Goal: Task Accomplishment & Management: Manage account settings

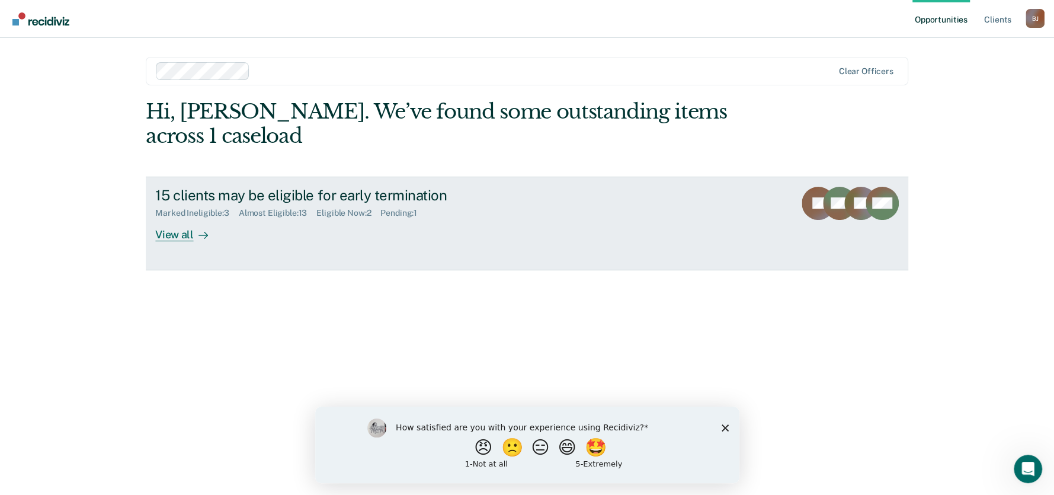
click at [198, 224] on div "View all" at bounding box center [188, 229] width 66 height 23
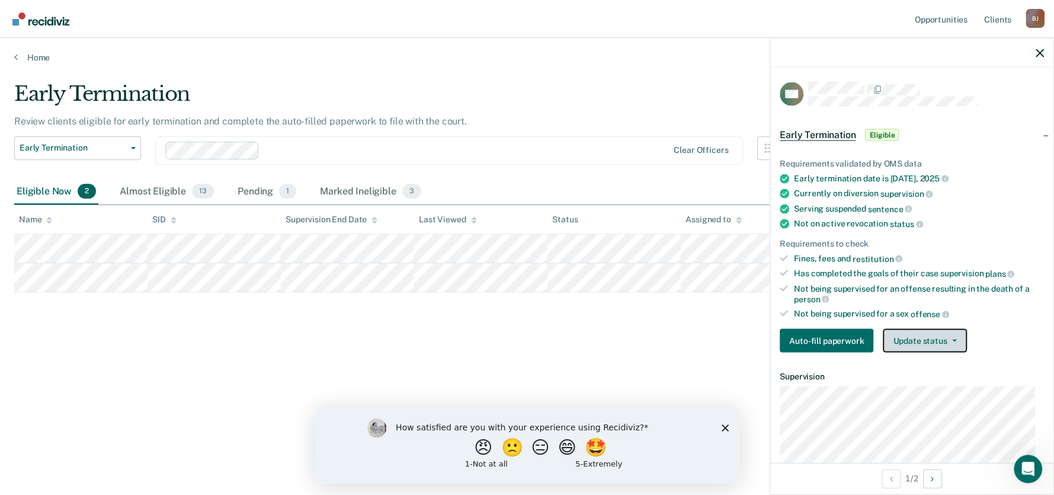
click at [912, 343] on button "Update status" at bounding box center [925, 341] width 84 height 24
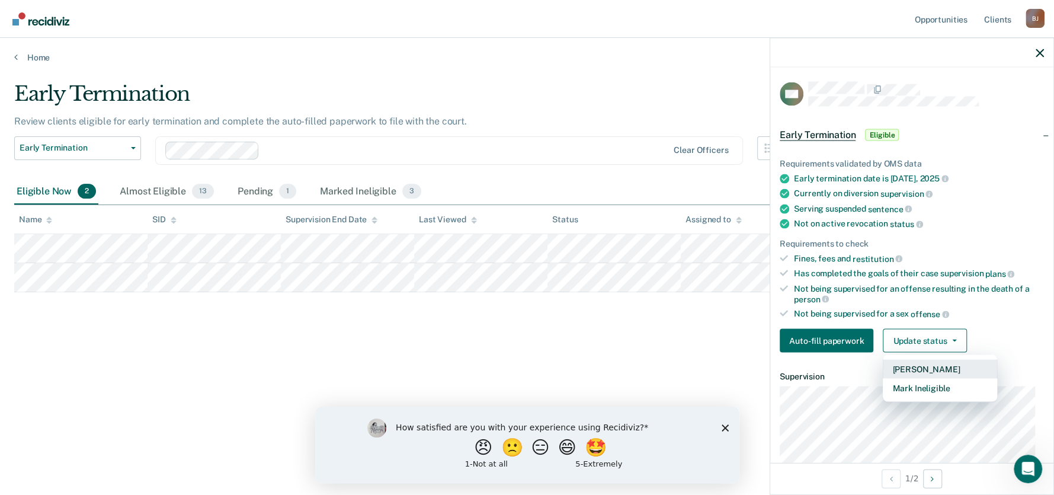
click at [912, 364] on button "[PERSON_NAME]" at bounding box center [940, 369] width 114 height 19
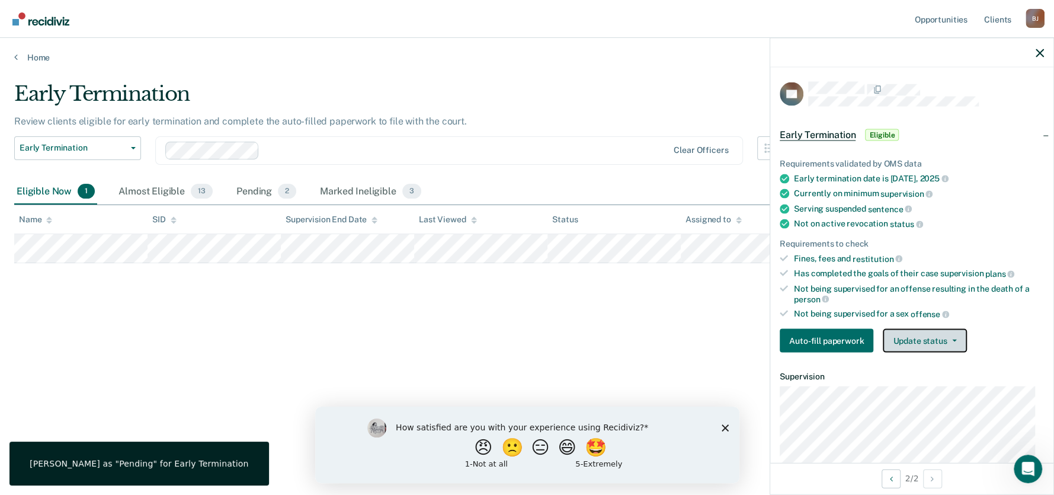
click at [897, 338] on button "Update status" at bounding box center [925, 341] width 84 height 24
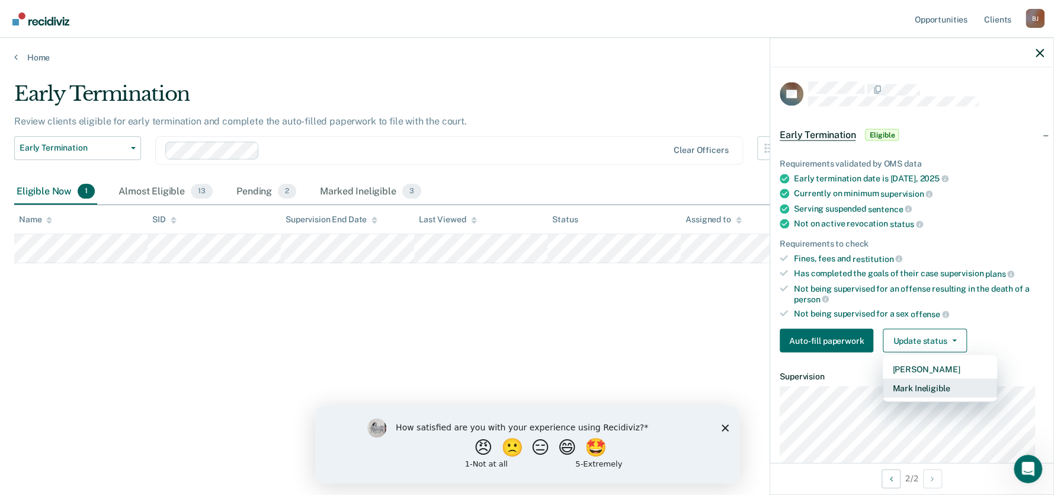
click at [897, 386] on button "Mark Ineligible" at bounding box center [940, 388] width 114 height 19
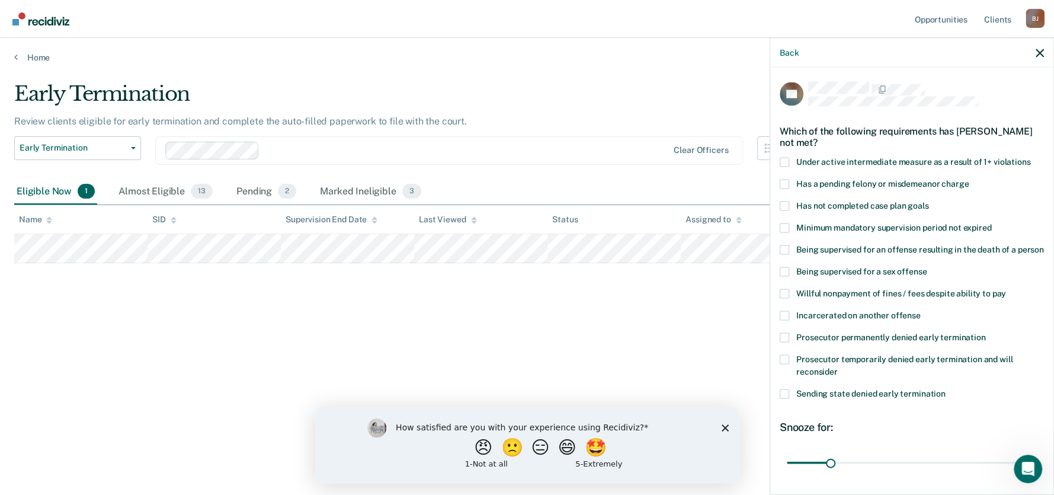
click at [785, 206] on span at bounding box center [784, 206] width 9 height 9
click at [929, 202] on input "Has not completed case plan goals" at bounding box center [929, 202] width 0 height 0
click at [783, 229] on span at bounding box center [784, 227] width 9 height 9
click at [992, 223] on input "Minimum mandatory supervision period not expired" at bounding box center [992, 223] width 0 height 0
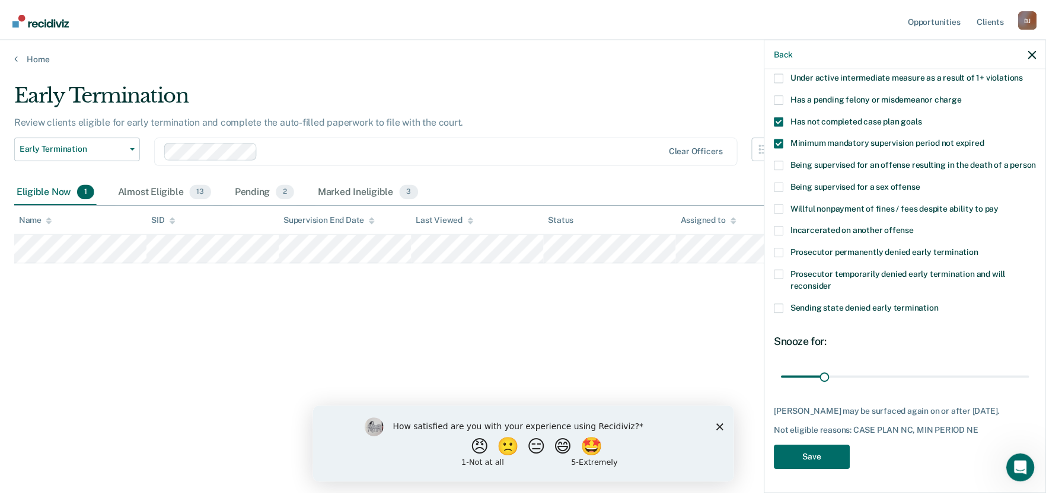
scroll to position [96, 0]
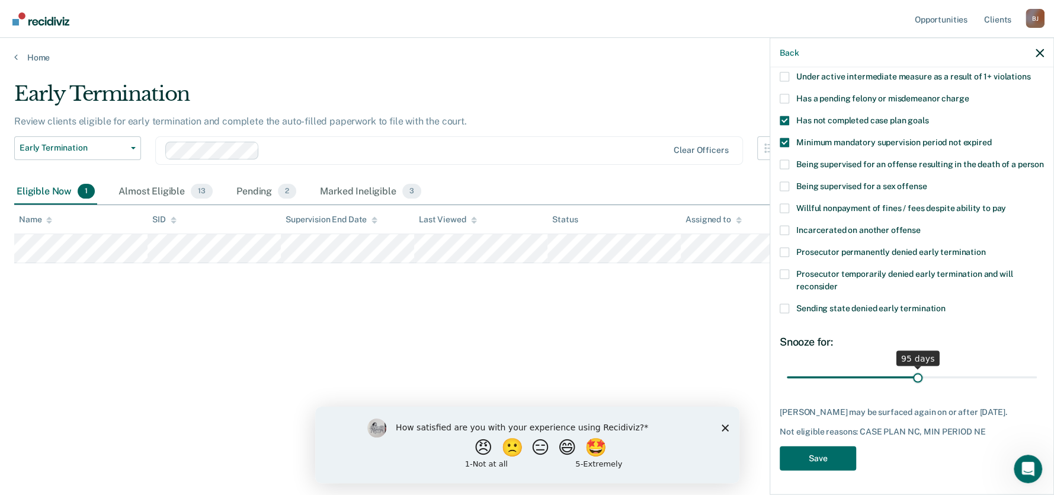
drag, startPoint x: 827, startPoint y: 377, endPoint x: 913, endPoint y: 406, distance: 90.7
click at [913, 388] on input "range" at bounding box center [912, 377] width 250 height 21
drag, startPoint x: 913, startPoint y: 406, endPoint x: 919, endPoint y: 411, distance: 7.6
click at [919, 411] on div "QL Which of the following requirements has [PERSON_NAME] not met? Under active …" at bounding box center [912, 236] width 264 height 481
drag, startPoint x: 913, startPoint y: 380, endPoint x: 920, endPoint y: 380, distance: 7.1
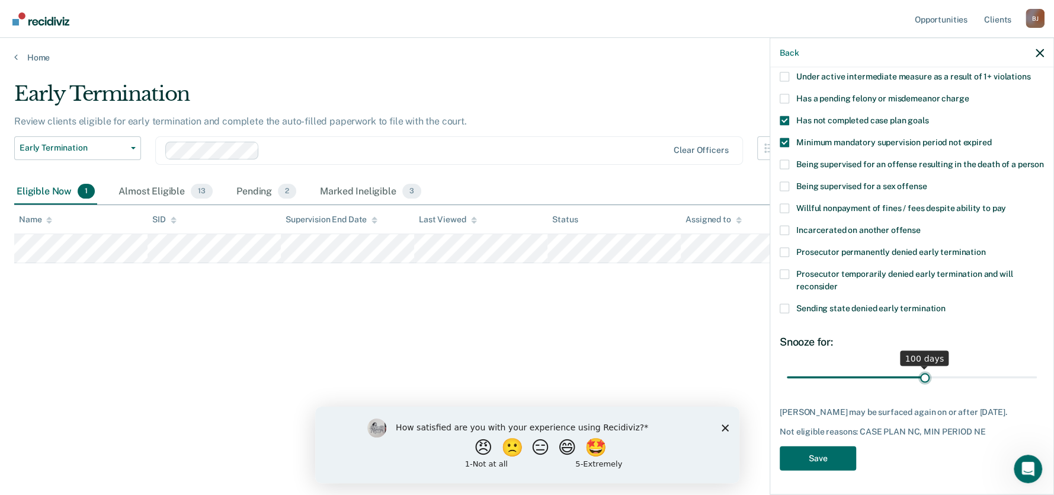
type input "100"
click at [920, 380] on input "range" at bounding box center [912, 377] width 250 height 21
click at [801, 459] on button "Save" at bounding box center [818, 458] width 76 height 24
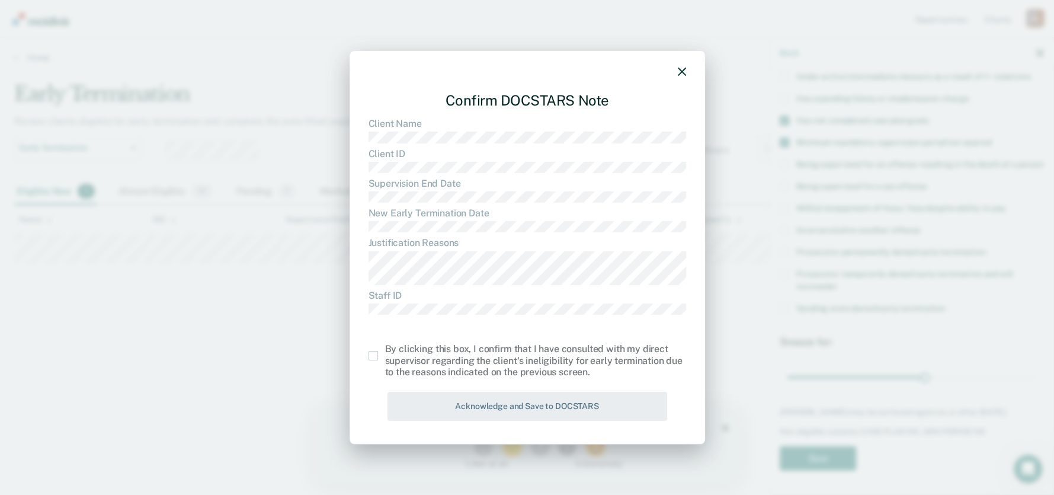
click at [372, 360] on span at bounding box center [373, 355] width 9 height 9
click at [385, 351] on input "checkbox" at bounding box center [385, 351] width 0 height 0
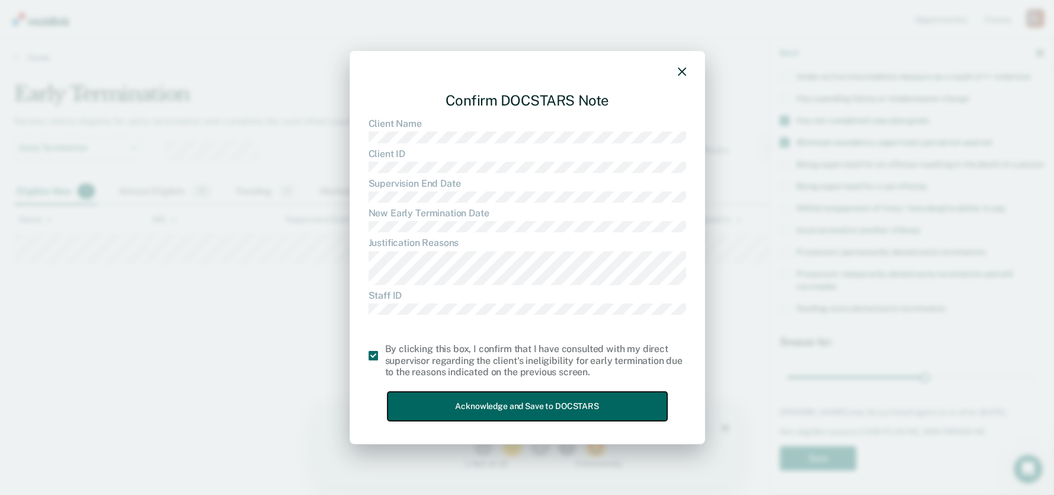
click at [440, 405] on button "Acknowledge and Save to DOCSTARS" at bounding box center [528, 406] width 280 height 29
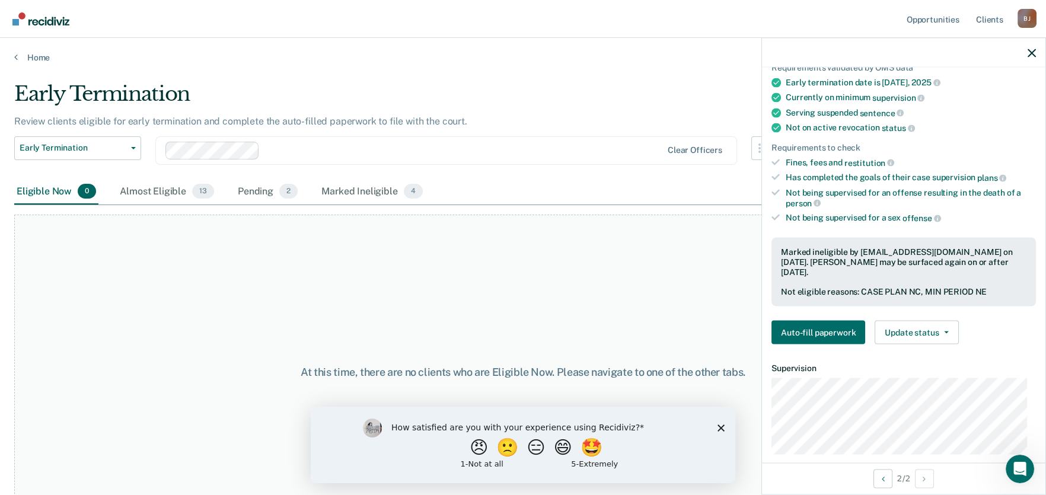
scroll to position [34, 0]
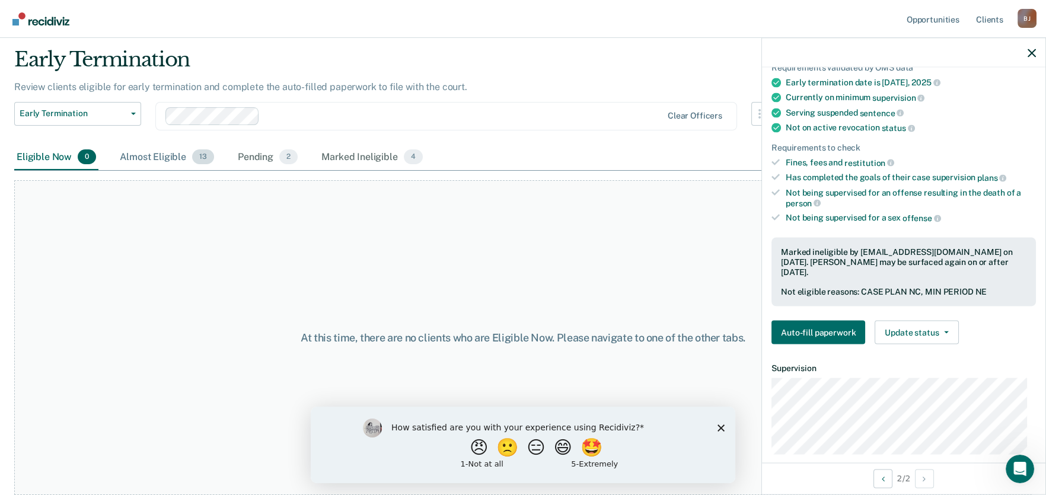
click at [164, 158] on div "Almost Eligible 13" at bounding box center [166, 158] width 99 height 26
